Goal: Navigation & Orientation: Find specific page/section

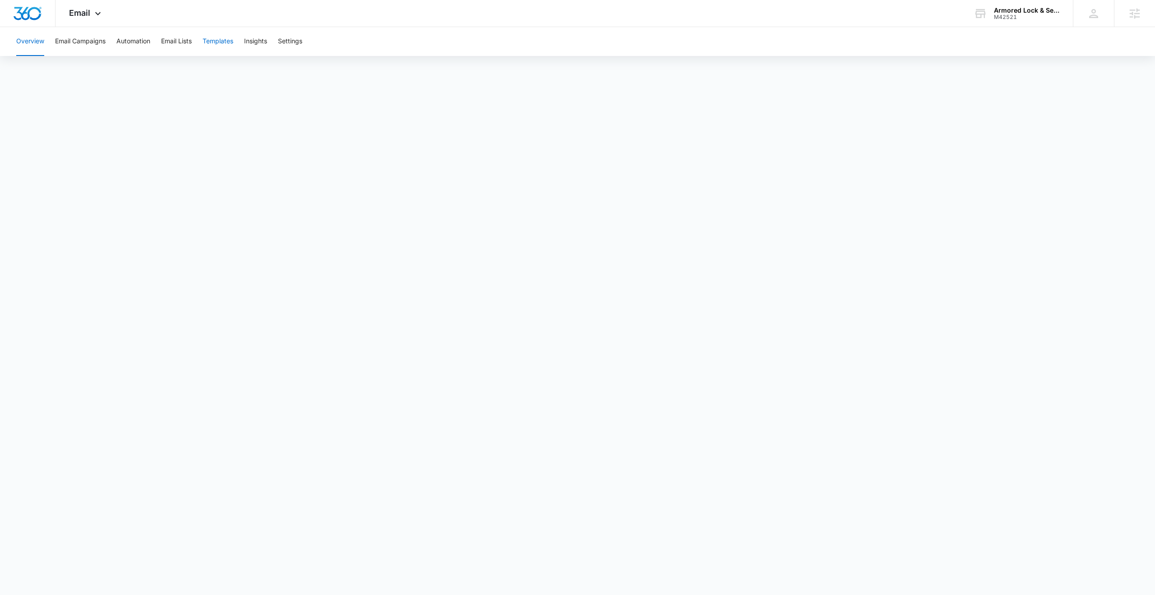
click at [217, 42] on button "Templates" at bounding box center [218, 41] width 31 height 29
click at [139, 36] on button "Automation" at bounding box center [133, 41] width 34 height 29
click at [81, 42] on button "Email Campaigns" at bounding box center [80, 41] width 51 height 29
click at [89, 18] on div "Email Apps Reputation Websites Forms CRM Email Social Content Ads Intelligence …" at bounding box center [86, 13] width 61 height 27
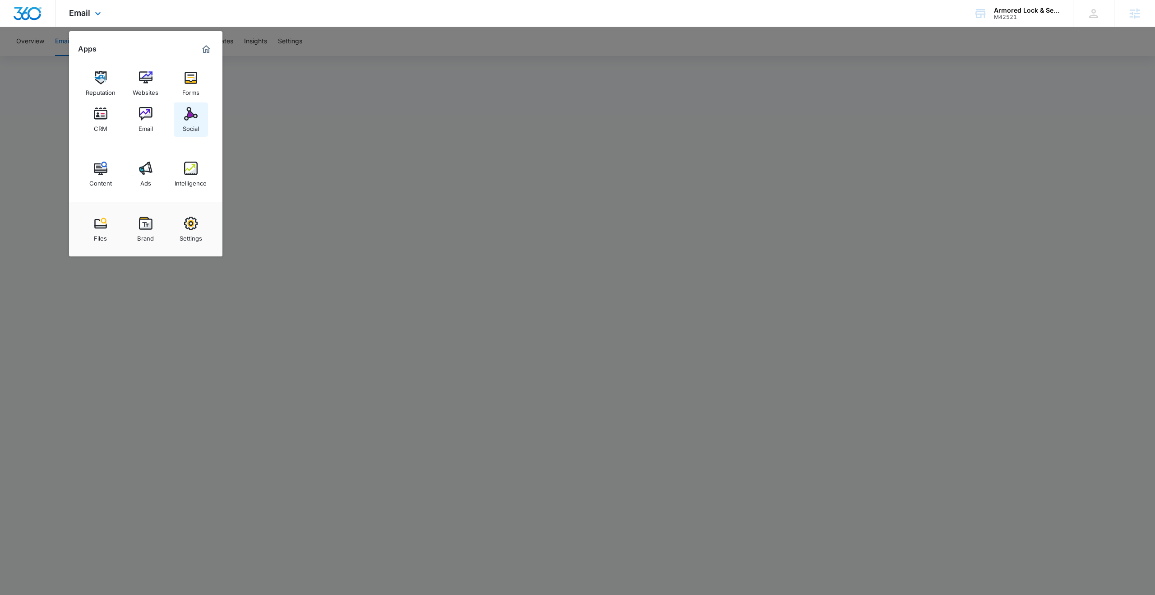
click at [195, 121] on div "Social" at bounding box center [191, 126] width 16 height 12
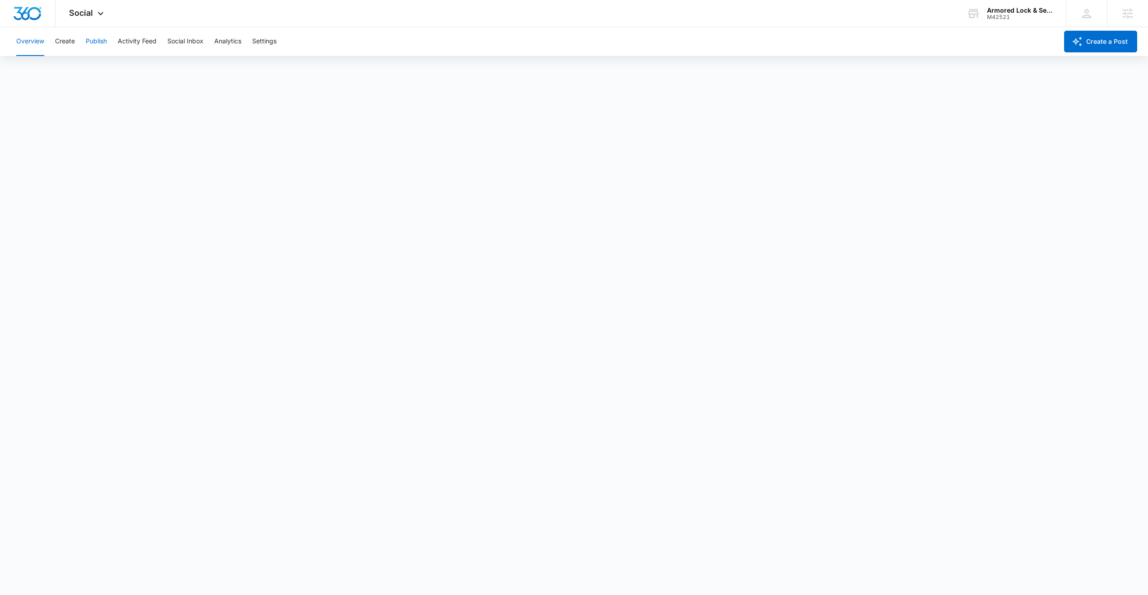
click at [96, 44] on button "Publish" at bounding box center [96, 41] width 21 height 29
click at [69, 64] on button "Schedules" at bounding box center [69, 68] width 31 height 25
